Goal: Check status: Check status

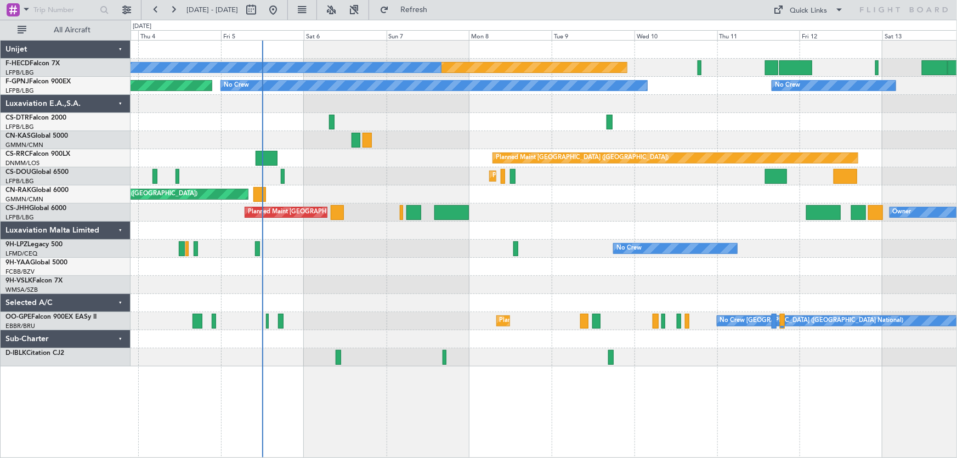
click at [378, 285] on div "Planned Maint Paris (Le Bourget) No Crew No Crew No Crew No Crew Planned Maint …" at bounding box center [544, 204] width 826 height 326
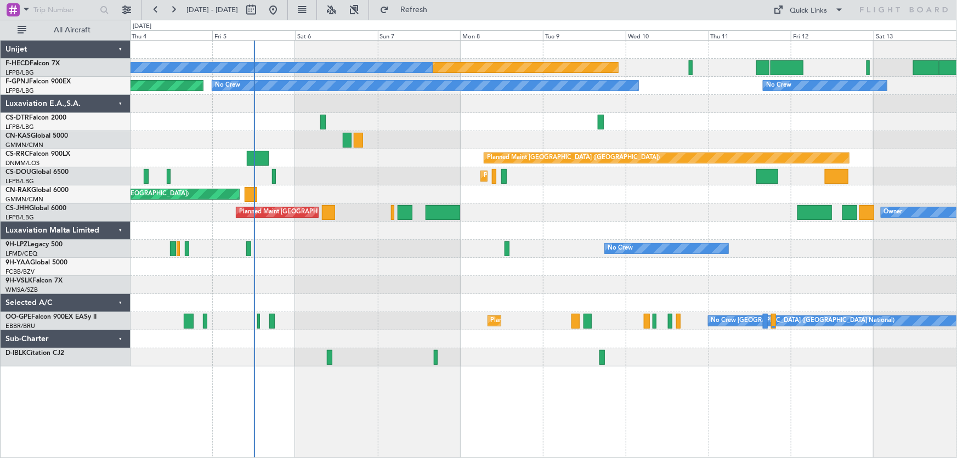
click at [449, 157] on div "Planned Maint Paris (Le Bourget) No Crew No Crew No Crew No Crew No Crew Planne…" at bounding box center [544, 204] width 826 height 326
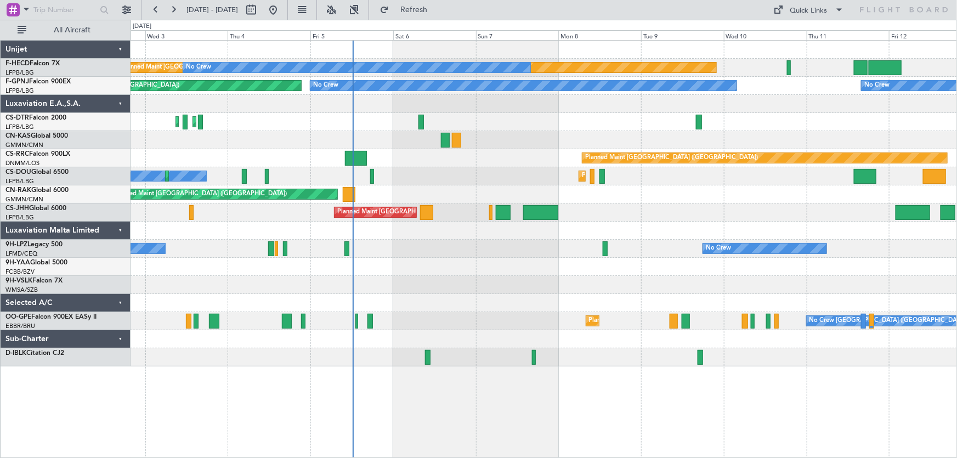
click at [449, 137] on div "Planned Maint Paris (Le Bourget) No Crew No Crew Planned Maint Paris (Le Bourge…" at bounding box center [544, 204] width 826 height 326
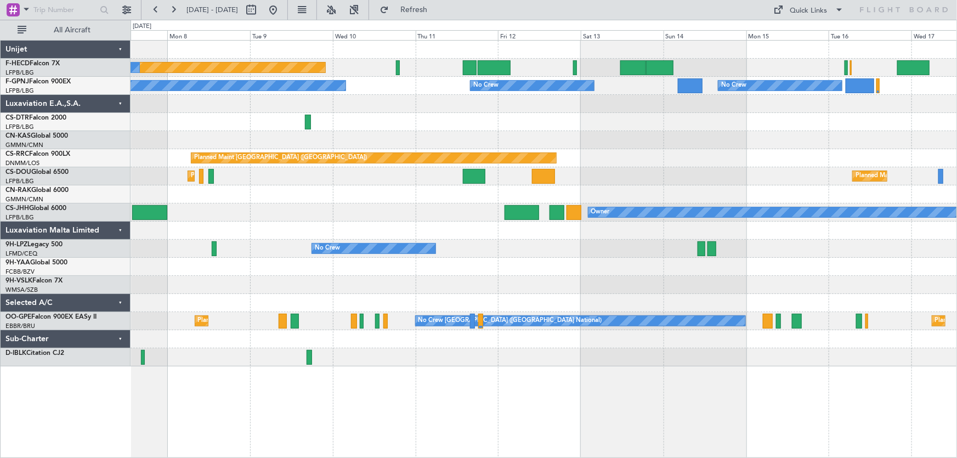
click at [306, 82] on div "No Crew No Crew No Crew No Crew" at bounding box center [544, 86] width 826 height 18
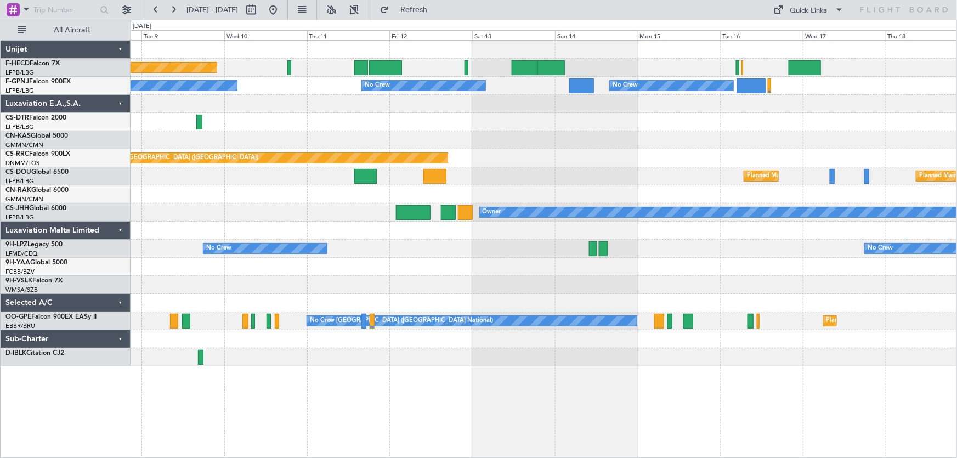
click at [384, 139] on div "Planned Maint Paris (Le Bourget) No Crew No Crew No Crew No Crew No Crew No Cre…" at bounding box center [544, 204] width 826 height 326
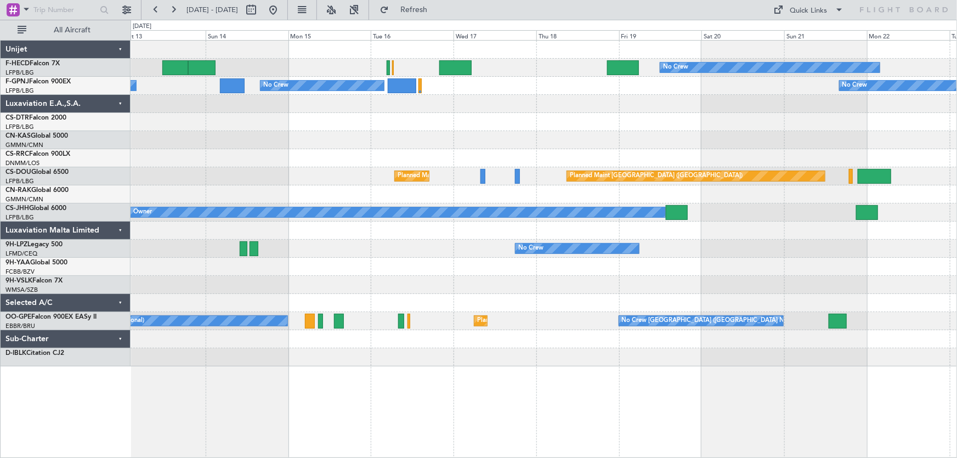
click at [279, 183] on div "No Crew No Crew No Crew No Crew Planned Maint Paris (Le Bourget) Planned Maint …" at bounding box center [544, 204] width 826 height 326
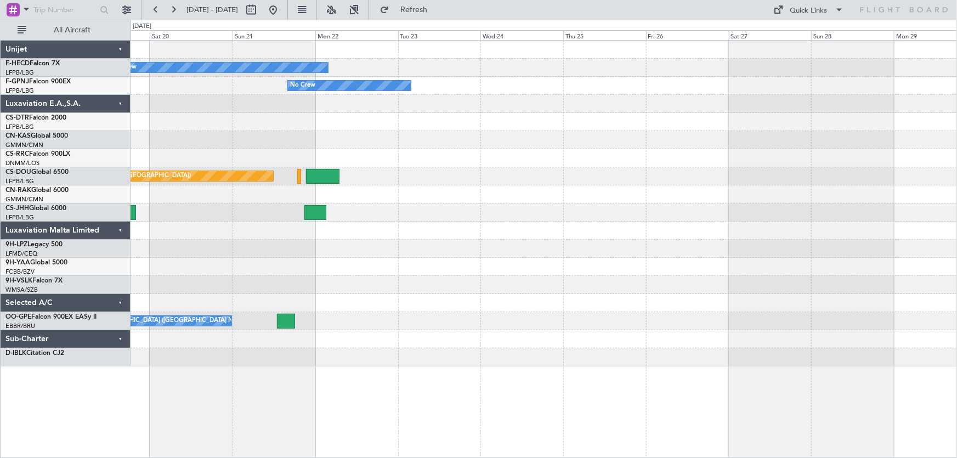
click at [307, 173] on div "No Crew No Crew Planned Maint Paris (Le Bourget) Owner Planned Maint Paris (Le …" at bounding box center [544, 204] width 826 height 326
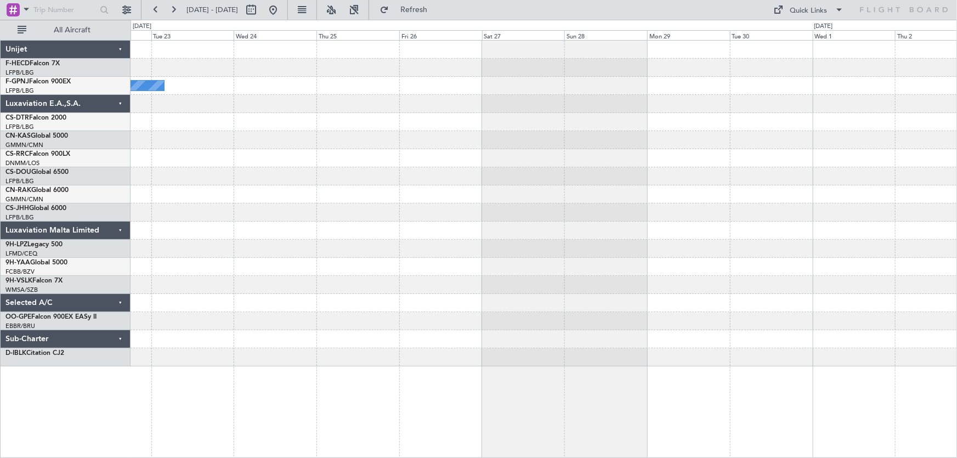
click at [461, 192] on div "No Crew No Crew Planned Maint Paris (Le Bourget) No Crew Brussels (Brussels Nat…" at bounding box center [544, 204] width 826 height 326
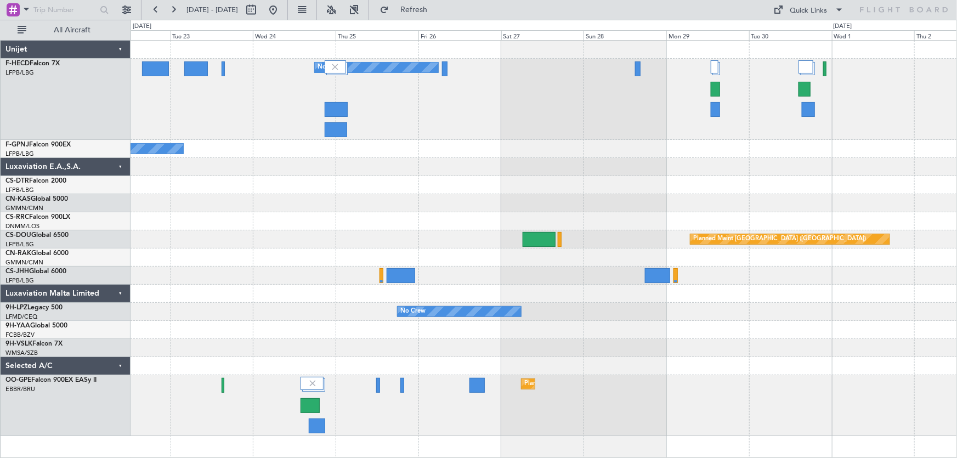
click at [864, 201] on div "No Crew No Crew No Crew No Crew Planned Maint Paris (Le Bourget) Planned Maint …" at bounding box center [544, 238] width 826 height 395
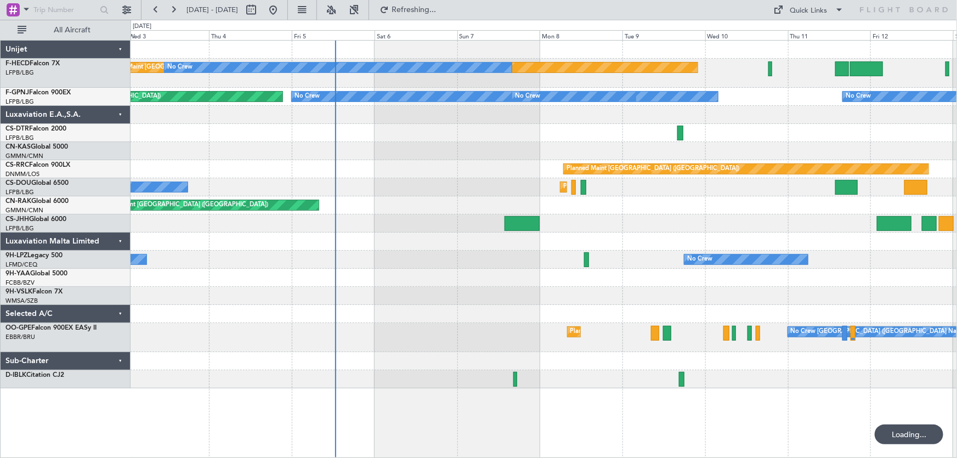
click at [545, 305] on div at bounding box center [544, 314] width 826 height 18
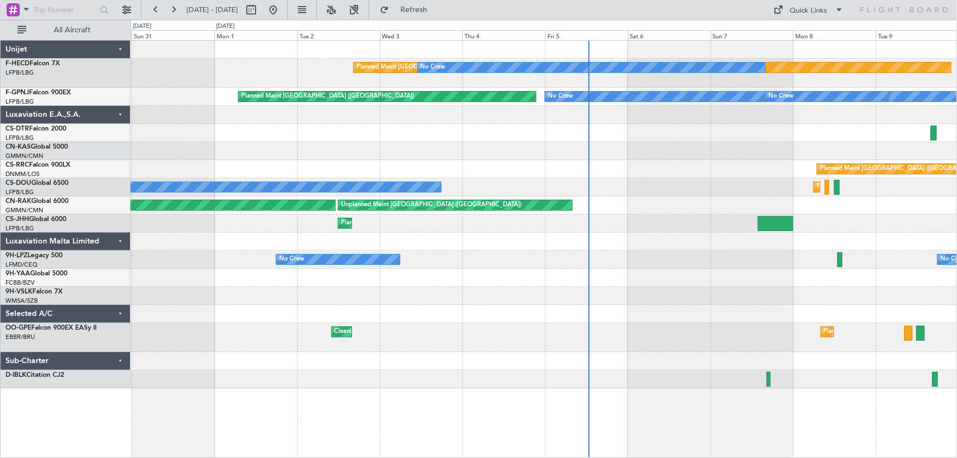
click at [653, 253] on div "Planned Maint Paris (Le Bourget) No Crew No Crew No Crew Planned Maint Paris (L…" at bounding box center [544, 215] width 826 height 348
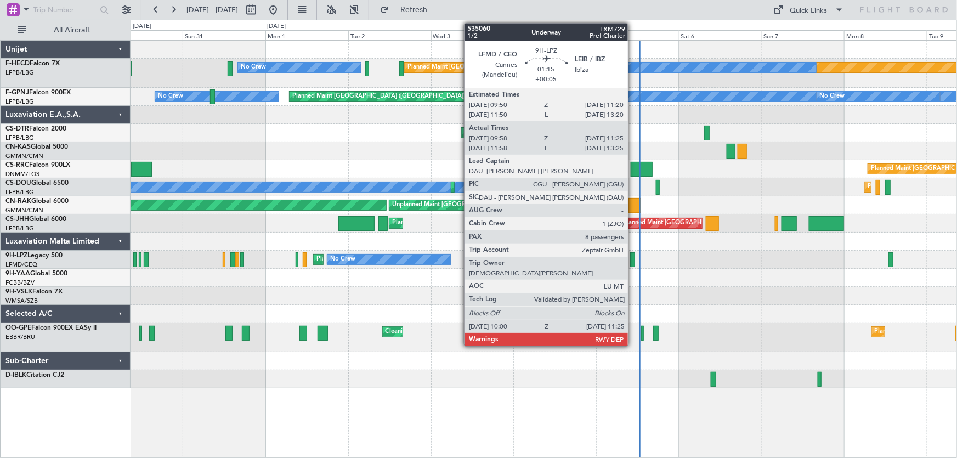
click at [633, 262] on div at bounding box center [632, 259] width 5 height 15
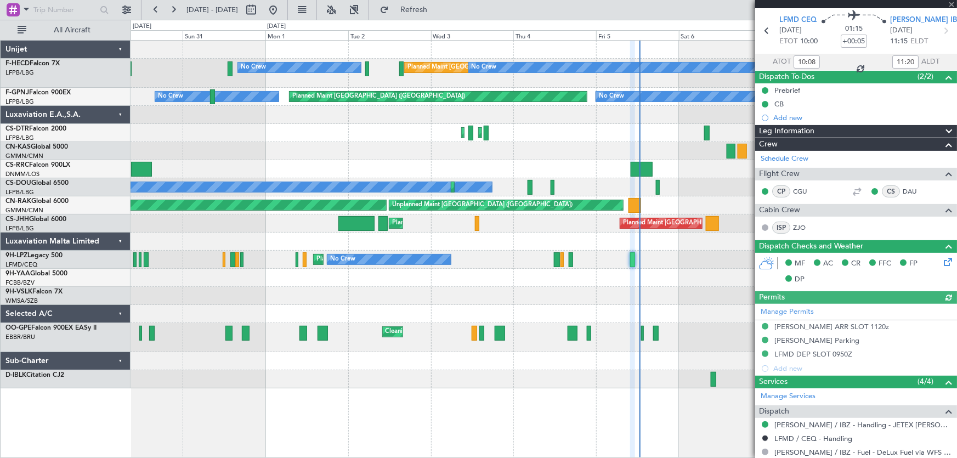
scroll to position [149, 0]
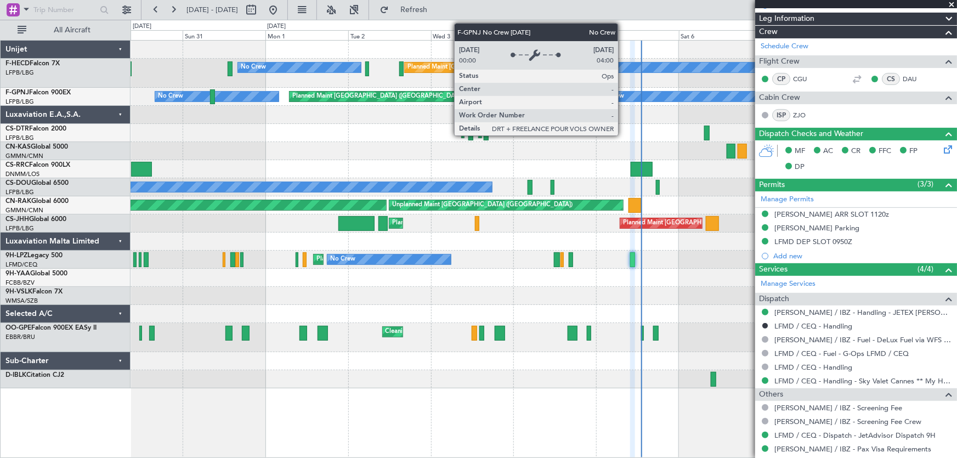
click at [206, 127] on div "Planned Maint Paris (Le Bourget) No Crew No Crew No Crew No Crew Planned Maint …" at bounding box center [544, 215] width 826 height 348
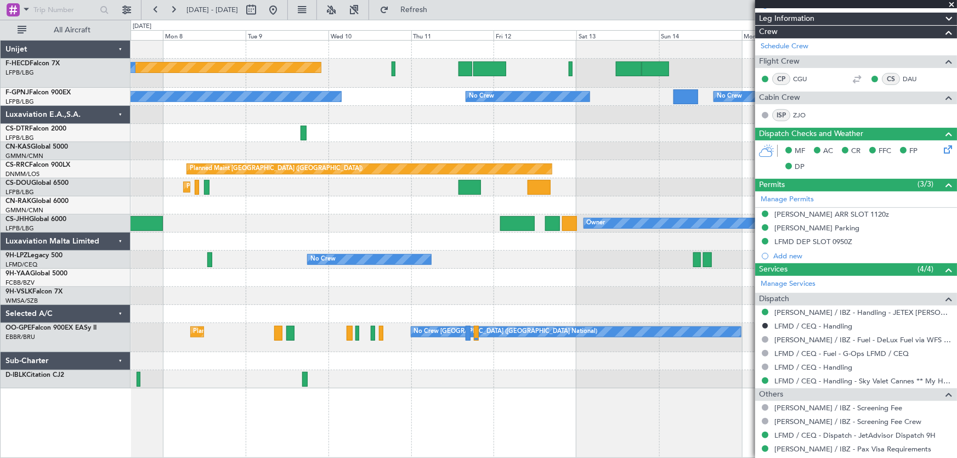
click at [240, 155] on div at bounding box center [544, 151] width 826 height 18
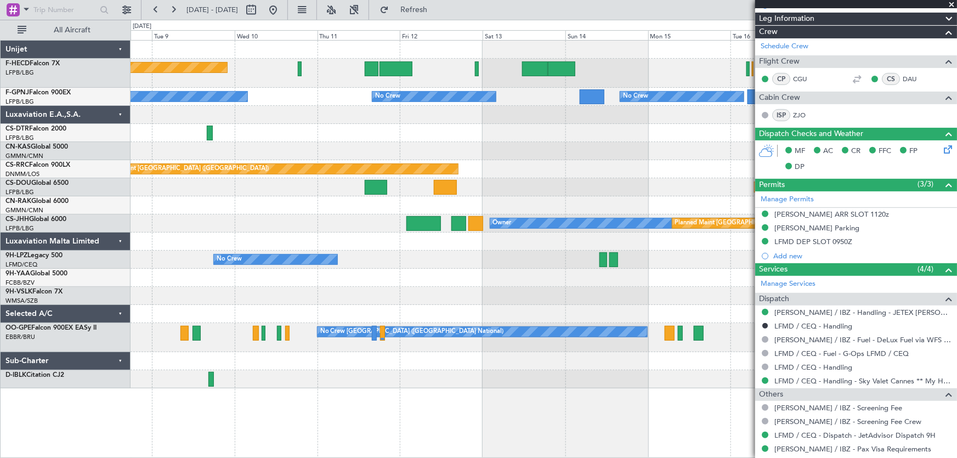
click at [397, 132] on div at bounding box center [544, 133] width 826 height 18
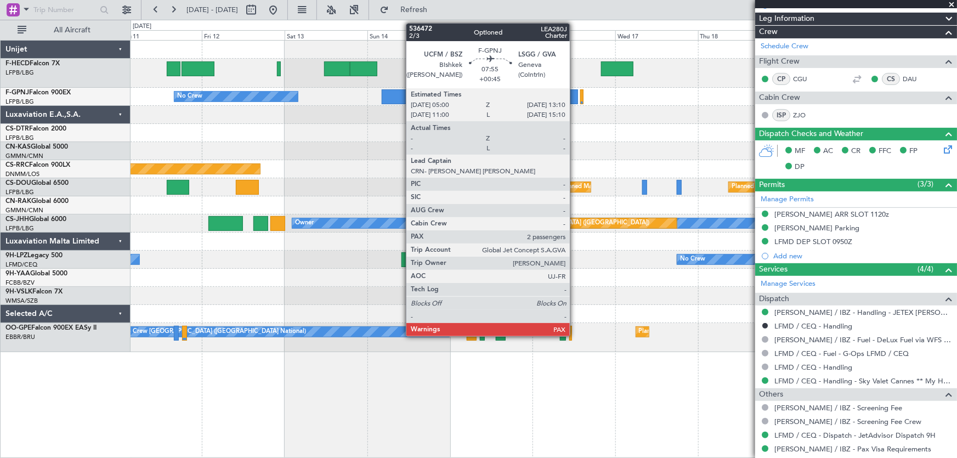
click at [572, 98] on div at bounding box center [563, 96] width 29 height 15
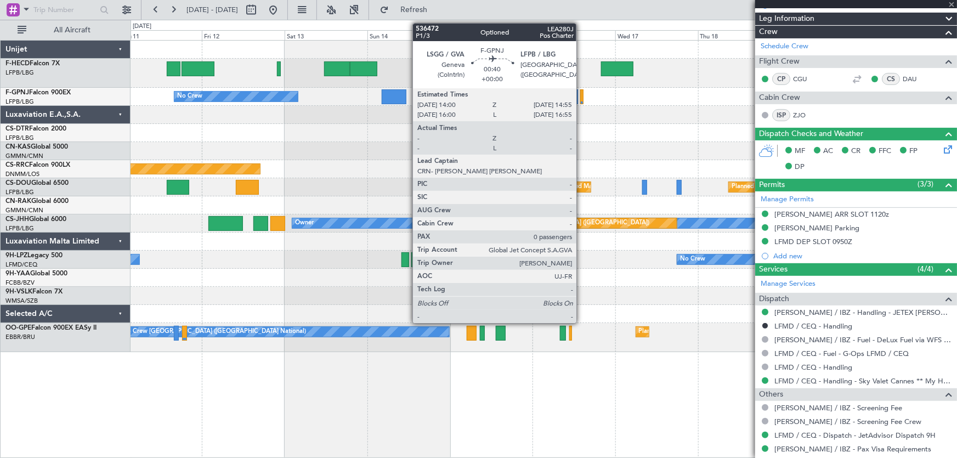
click at [581, 98] on div at bounding box center [581, 96] width 3 height 15
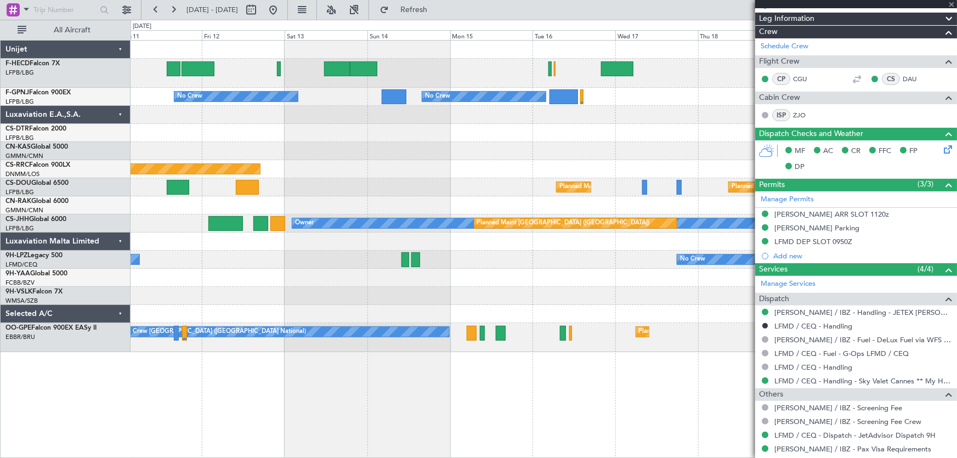
type input "0"
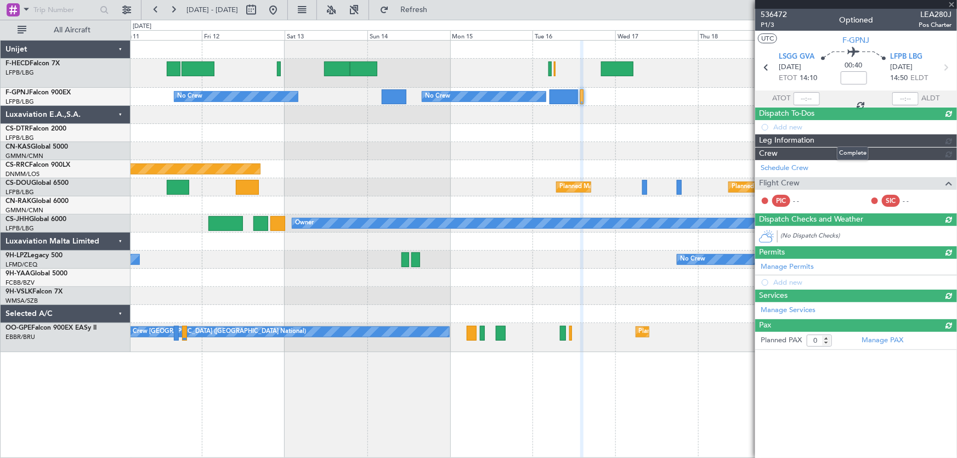
scroll to position [0, 0]
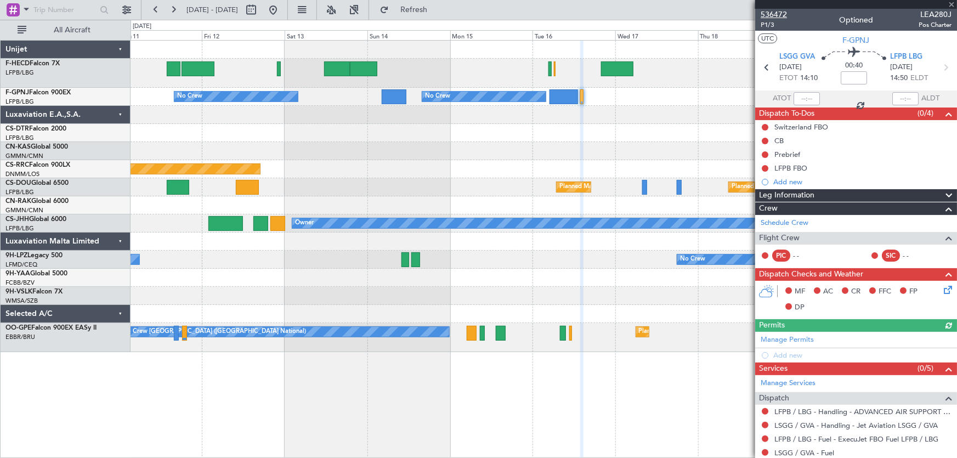
click at [779, 16] on span "536472" at bounding box center [774, 15] width 26 height 12
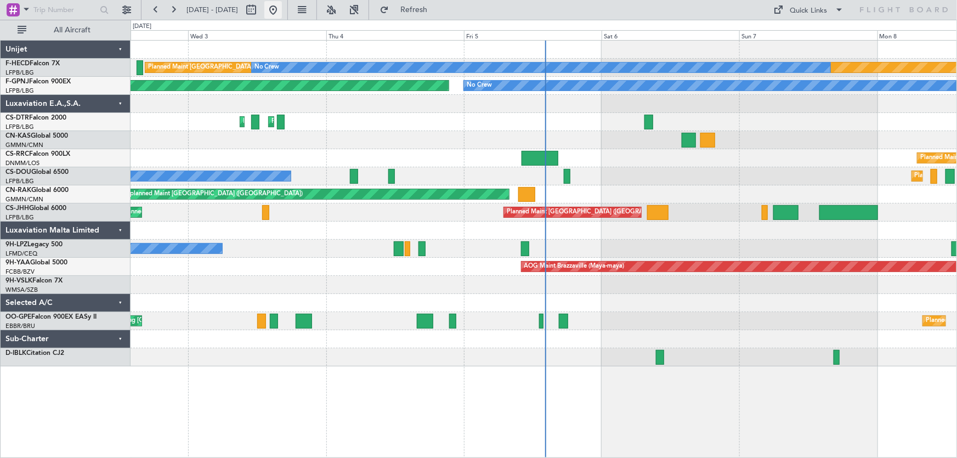
click at [282, 14] on button at bounding box center [273, 10] width 18 height 18
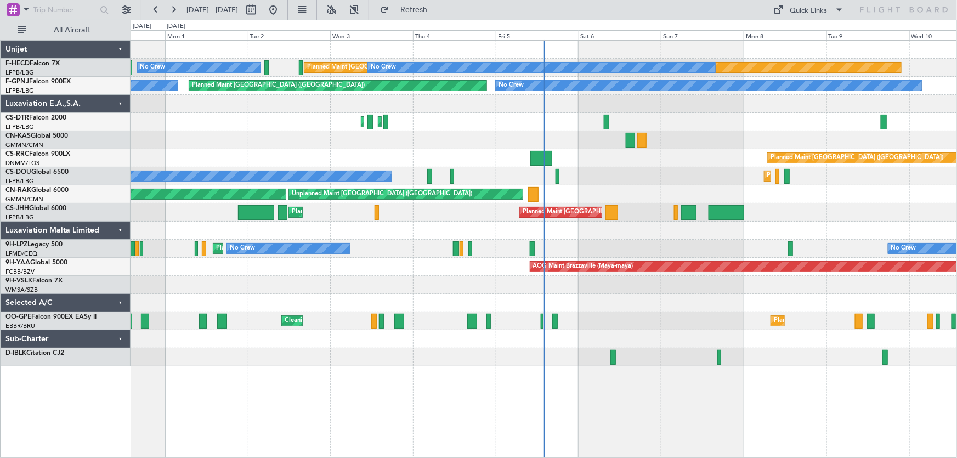
click at [395, 183] on div "Planned Maint [GEOGRAPHIC_DATA] ([GEOGRAPHIC_DATA]) No Crew No Crew Planned Mai…" at bounding box center [544, 204] width 826 height 326
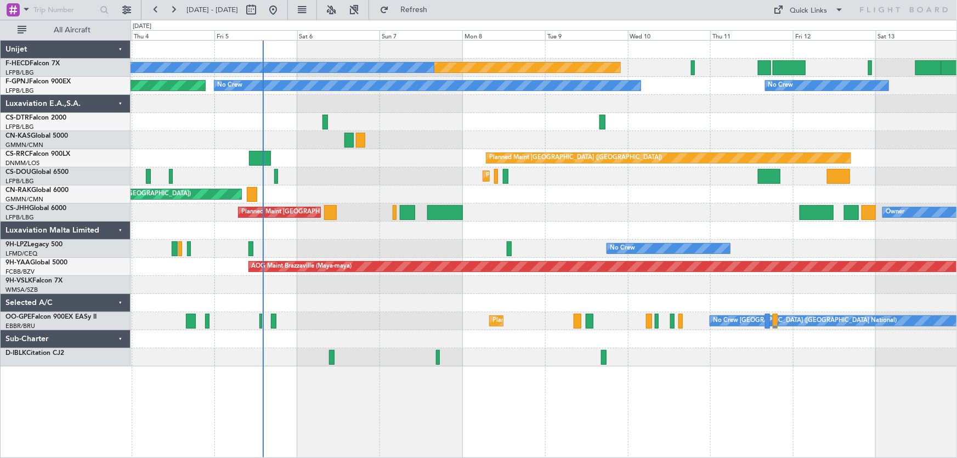
click at [280, 159] on div "Planned Maint [GEOGRAPHIC_DATA] ([GEOGRAPHIC_DATA]) No Crew No Crew Planned Mai…" at bounding box center [544, 204] width 826 height 326
